Goal: Task Accomplishment & Management: Use online tool/utility

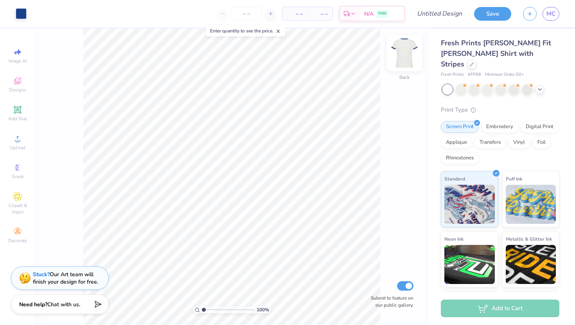
click at [401, 52] on img at bounding box center [404, 53] width 31 height 31
click at [401, 51] on img at bounding box center [404, 53] width 31 height 31
click at [473, 62] on icon at bounding box center [472, 64] width 4 height 4
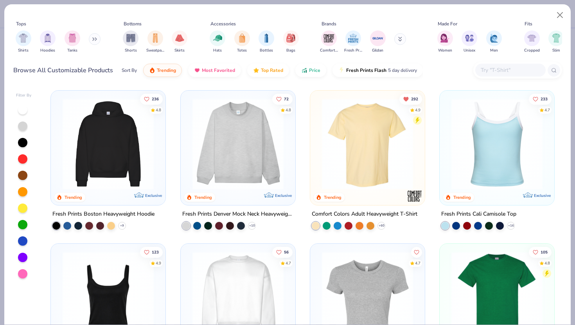
click at [562, 142] on div "Filter By 236 4.8 Trending Exclusive Fresh Prints Boston Heavyweight Hoodie + 9…" at bounding box center [287, 204] width 566 height 240
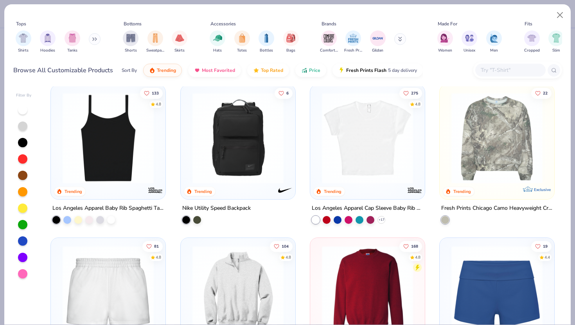
scroll to position [443, 0]
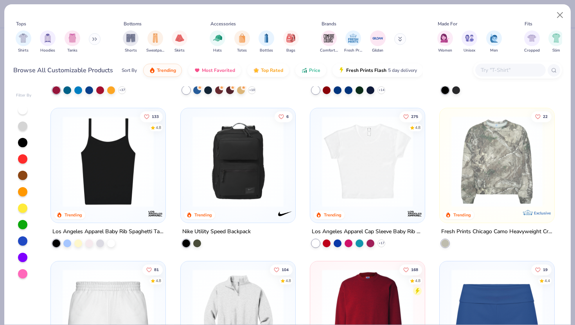
click at [126, 182] on img at bounding box center [108, 161] width 99 height 91
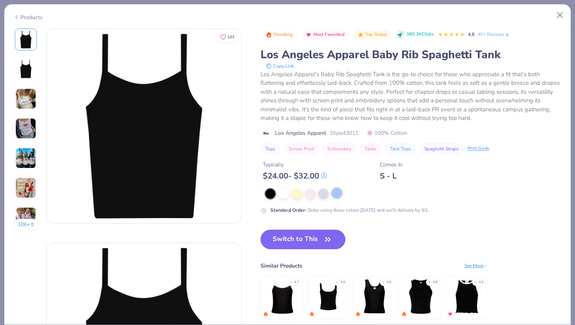
click at [340, 194] on div at bounding box center [337, 193] width 10 height 10
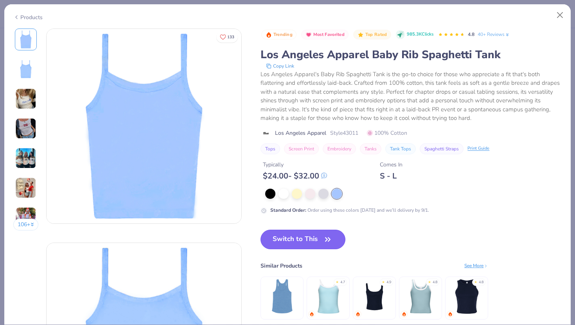
click at [323, 240] on icon "button" at bounding box center [327, 239] width 11 height 11
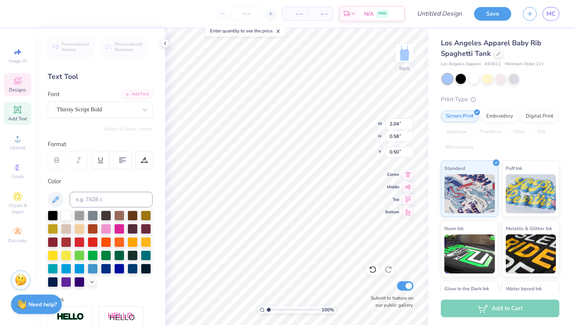
type textarea "Dance Co."
type input "2.35"
type textarea "Since"
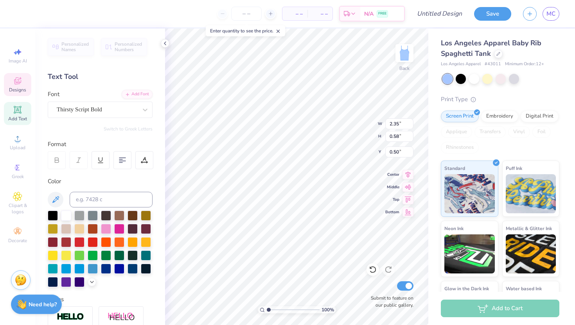
type input "8.50"
type input "4.98"
type input "1.83"
type textarea "87"
type input "1.86"
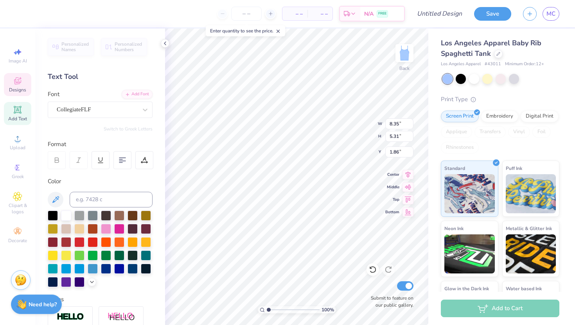
type input "2.80"
type input "0.51"
type input "1.15"
type input "1.51"
type input "0.63"
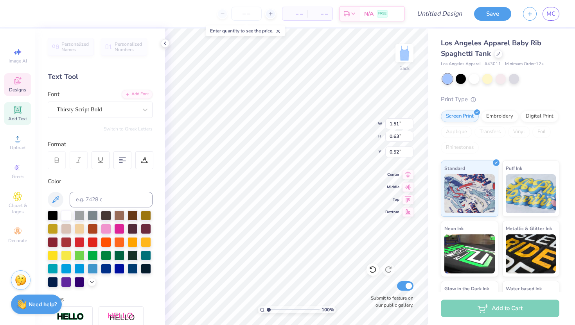
type input "1.15"
